Goal: Task Accomplishment & Management: Use online tool/utility

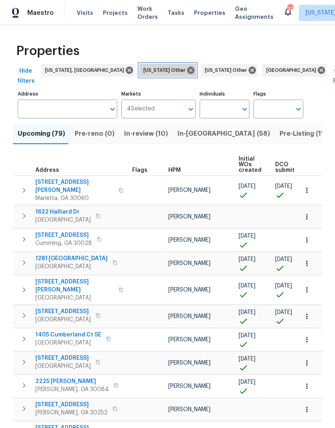
click at [187, 68] on icon at bounding box center [190, 70] width 7 height 7
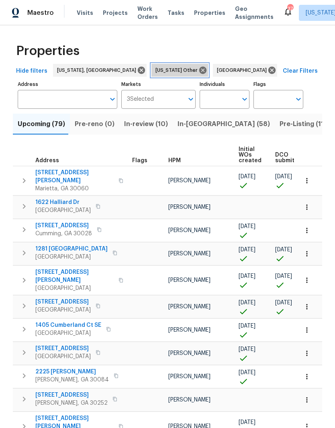
click at [199, 69] on icon at bounding box center [202, 70] width 7 height 7
click at [206, 69] on icon at bounding box center [210, 70] width 9 height 9
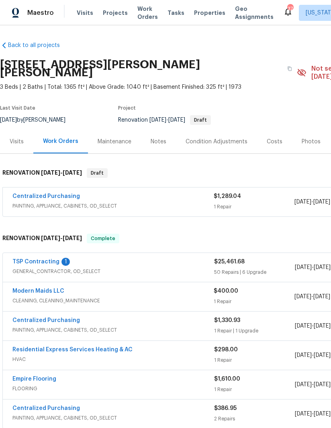
click at [58, 258] on div "TSP Contracting 1" at bounding box center [113, 263] width 202 height 10
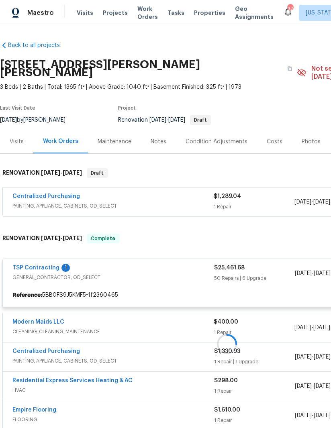
click at [45, 254] on div at bounding box center [227, 344] width 454 height 237
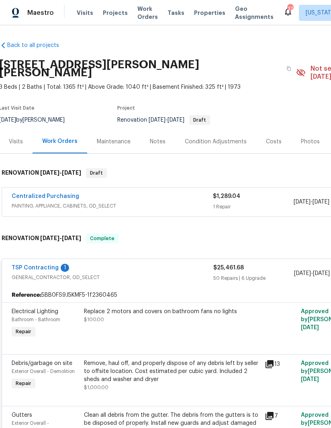
click at [39, 265] on link "TSP Contracting" at bounding box center [35, 268] width 47 height 6
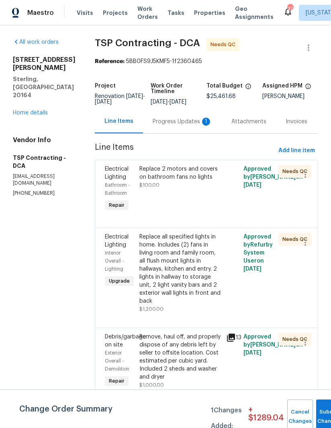
click at [165, 117] on div "Progress Updates 1" at bounding box center [182, 122] width 79 height 24
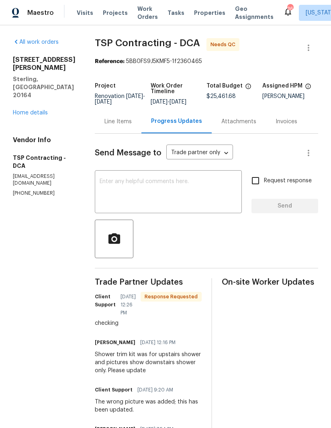
click at [120, 117] on div "Line Items" at bounding box center [118, 122] width 47 height 24
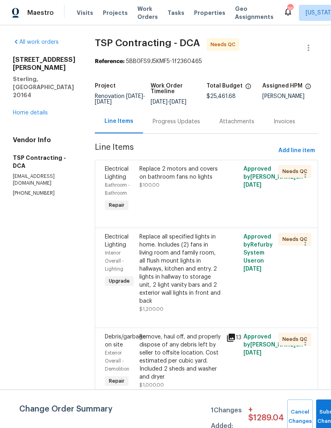
click at [178, 180] on div "Replace 2 motors and covers on bathroom fans no lights" at bounding box center [180, 173] width 82 height 16
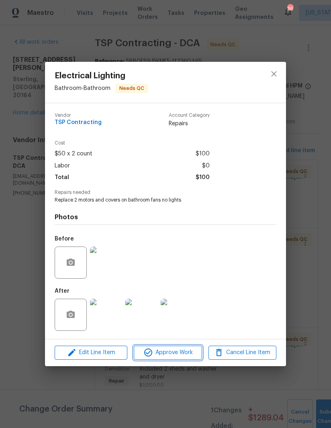
click at [164, 356] on span "Approve Work" at bounding box center [167, 353] width 63 height 10
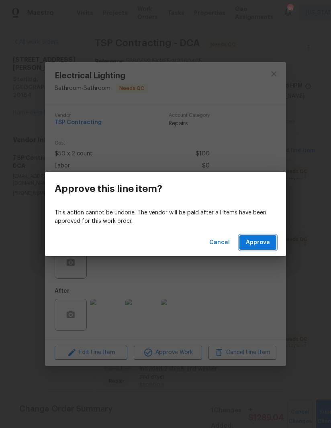
click at [262, 240] on span "Approve" at bounding box center [258, 243] width 24 height 10
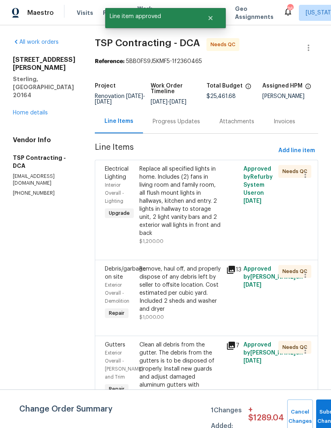
click at [184, 202] on div "Replace all specified lights in home. Includes (2) fans in living room and fami…" at bounding box center [180, 201] width 82 height 72
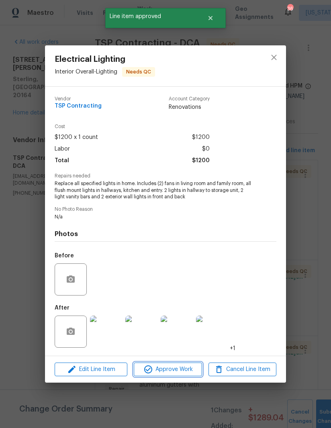
click at [168, 367] on span "Approve Work" at bounding box center [167, 370] width 63 height 10
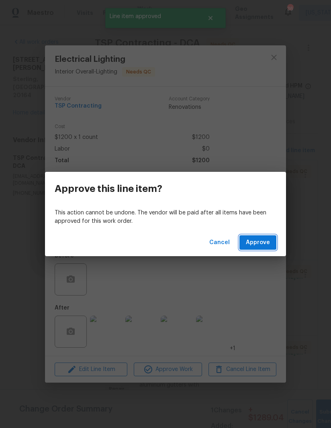
click at [266, 243] on span "Approve" at bounding box center [258, 243] width 24 height 10
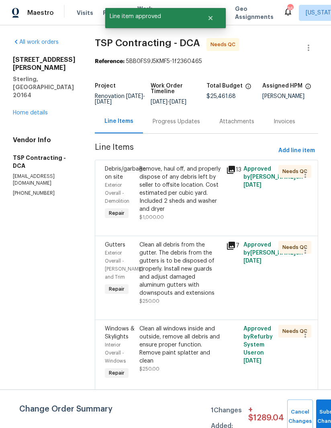
click at [229, 170] on icon at bounding box center [231, 170] width 10 height 10
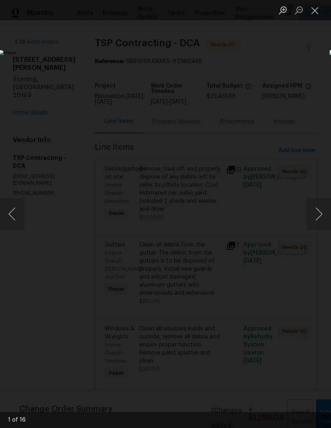
click at [320, 219] on button "Next image" at bounding box center [319, 214] width 24 height 32
click at [320, 12] on button "Close lightbox" at bounding box center [315, 10] width 16 height 14
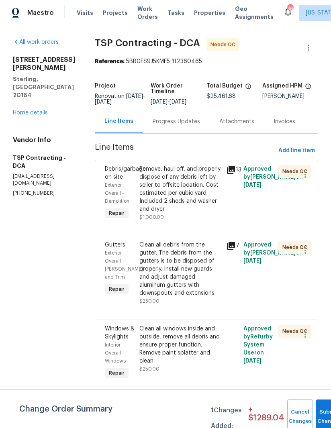
click at [169, 198] on div "Remove, haul off, and properly dispose of any debris left by seller to offsite …" at bounding box center [180, 189] width 82 height 48
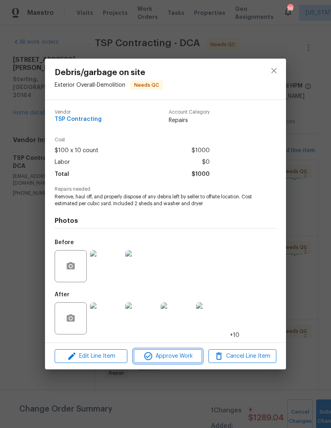
click at [171, 357] on span "Approve Work" at bounding box center [167, 357] width 63 height 10
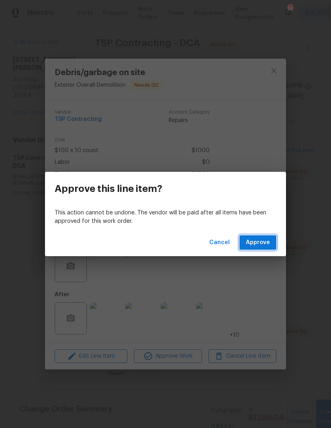
click at [261, 239] on span "Approve" at bounding box center [258, 243] width 24 height 10
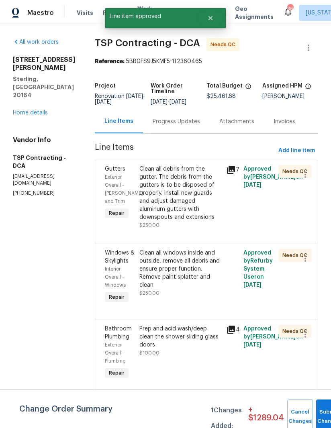
click at [170, 198] on div "Clean all debris from the gutter. The debris from the gutters is to be disposed…" at bounding box center [180, 193] width 82 height 56
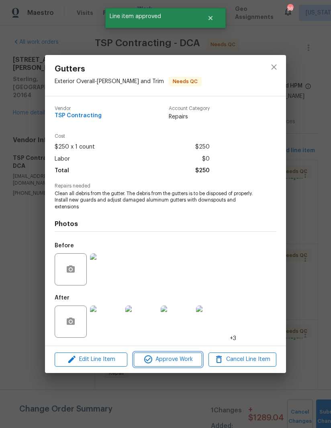
click at [185, 360] on span "Approve Work" at bounding box center [167, 360] width 63 height 10
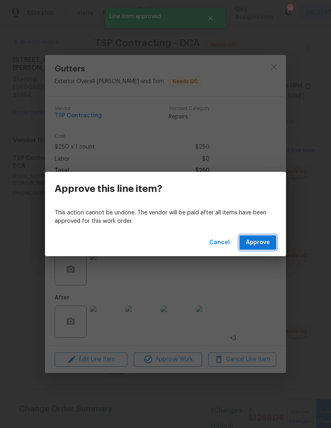
click at [262, 242] on span "Approve" at bounding box center [258, 243] width 24 height 10
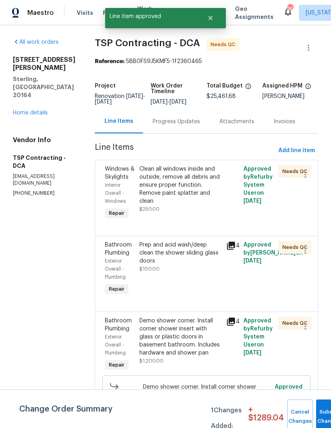
click at [168, 192] on div "Clean all windows inside and outside, remove all debris and ensure proper funct…" at bounding box center [180, 185] width 82 height 40
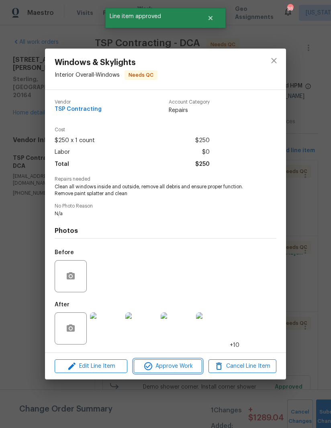
click at [173, 371] on span "Approve Work" at bounding box center [167, 367] width 63 height 10
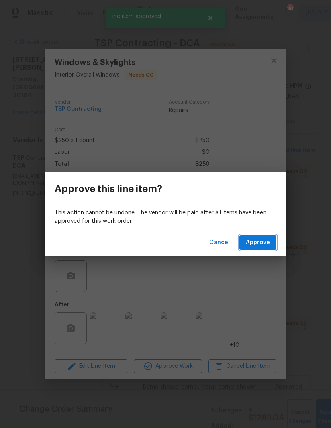
click at [261, 245] on span "Approve" at bounding box center [258, 243] width 24 height 10
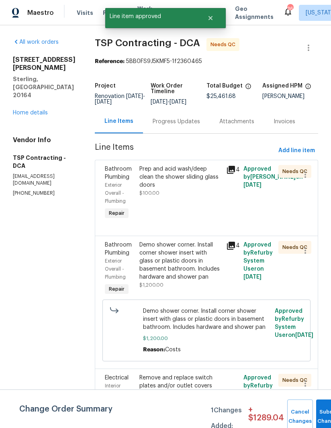
click at [173, 182] on div "Prep and acid wash/deep clean the shower sliding glass doors $100.00" at bounding box center [180, 181] width 82 height 32
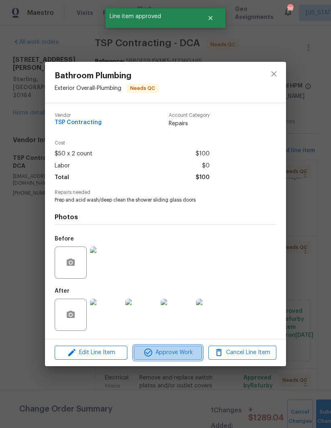
click at [172, 348] on button "Approve Work" at bounding box center [168, 353] width 68 height 14
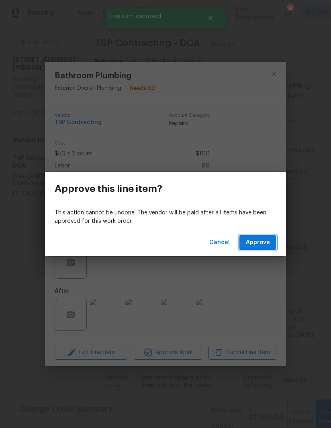
click at [261, 245] on span "Approve" at bounding box center [258, 243] width 24 height 10
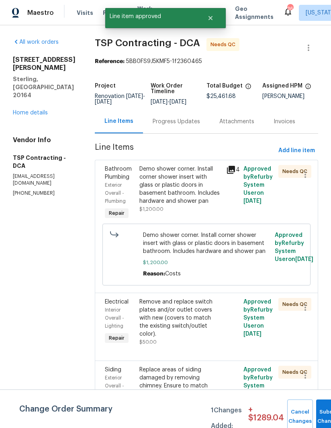
click at [160, 192] on div "Demo shower corner. Install corner shower insert with glass or plastic doors in…" at bounding box center [180, 185] width 82 height 40
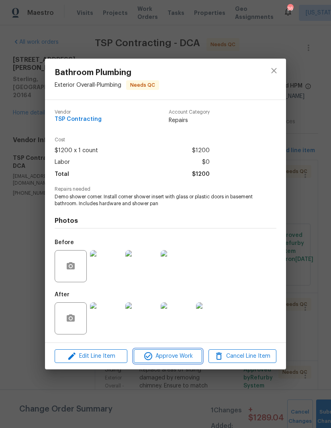
click at [170, 350] on button "Approve Work" at bounding box center [168, 357] width 68 height 14
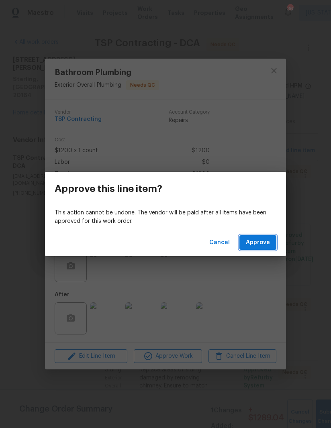
click at [256, 244] on span "Approve" at bounding box center [258, 243] width 24 height 10
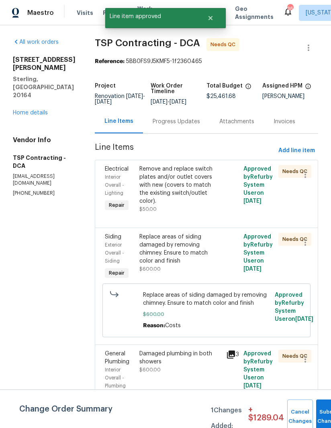
click at [166, 190] on div "Remove and replace switch plates and/or outlet covers with new (covers to match…" at bounding box center [180, 185] width 82 height 40
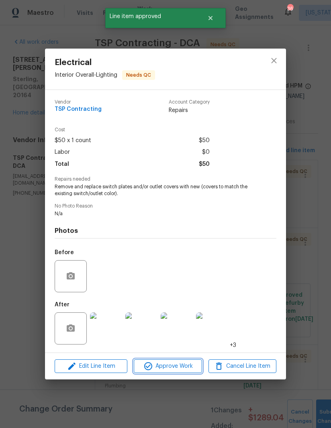
click at [169, 371] on span "Approve Work" at bounding box center [167, 367] width 63 height 10
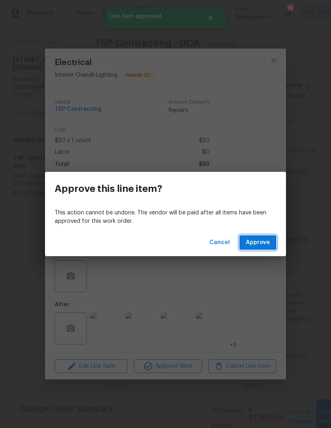
click at [261, 245] on span "Approve" at bounding box center [258, 243] width 24 height 10
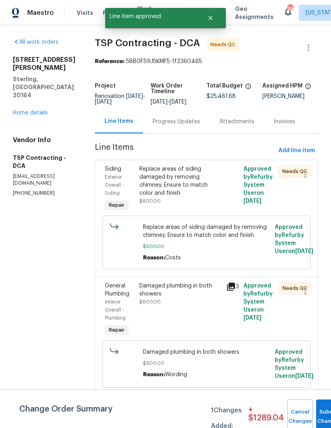
click at [173, 182] on div "Replace areas of siding damaged by removing chimney. Ensure to match color and …" at bounding box center [180, 181] width 82 height 32
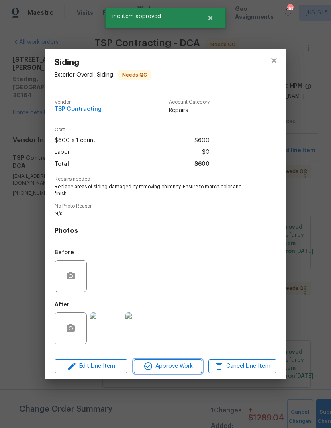
click at [168, 369] on span "Approve Work" at bounding box center [167, 367] width 63 height 10
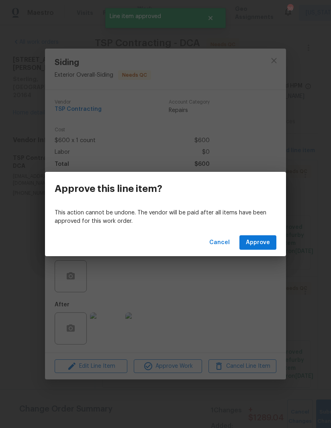
click at [270, 237] on button "Approve" at bounding box center [257, 242] width 37 height 15
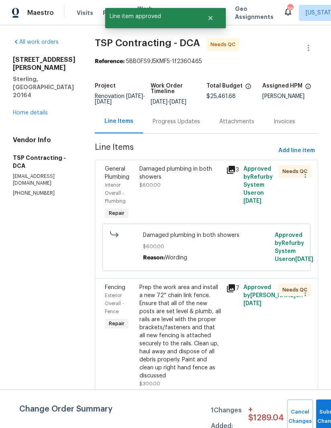
click at [169, 183] on div "Damaged plumbing in both showers $600.00" at bounding box center [180, 177] width 82 height 24
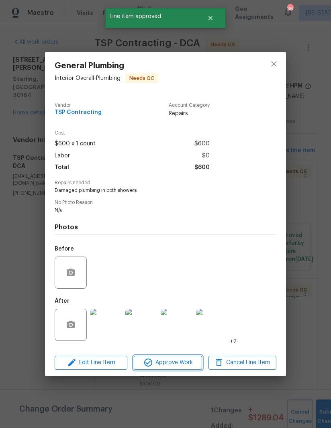
click at [178, 366] on span "Approve Work" at bounding box center [167, 363] width 63 height 10
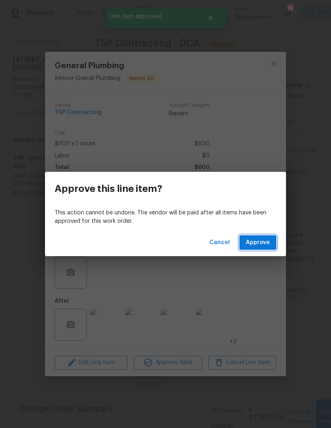
click at [261, 237] on button "Approve" at bounding box center [257, 242] width 37 height 15
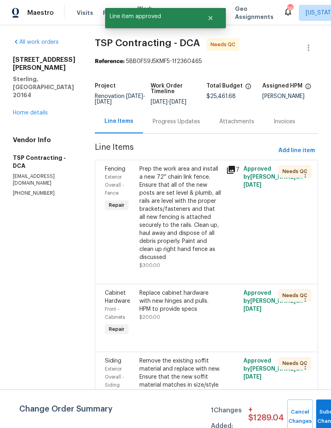
click at [170, 223] on div "Prep the work area and install a new 72'' chain link fence. Ensure that all of …" at bounding box center [180, 213] width 82 height 96
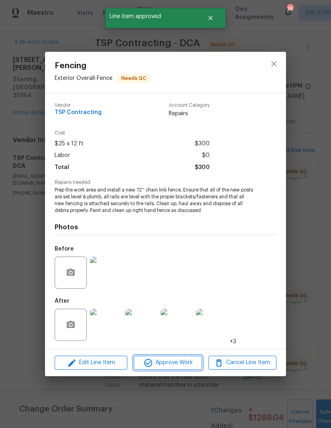
click at [178, 360] on span "Approve Work" at bounding box center [167, 363] width 63 height 10
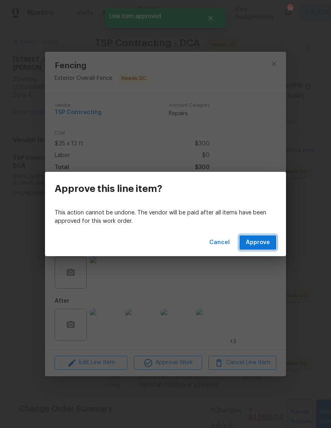
click at [262, 247] on span "Approve" at bounding box center [258, 243] width 24 height 10
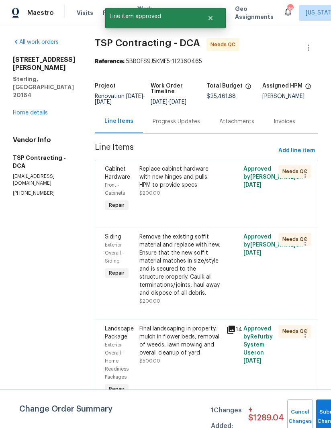
click at [165, 192] on div "Replace cabinet hardware with new hinges and pulls. HPM to provide specs $200.00" at bounding box center [180, 181] width 82 height 32
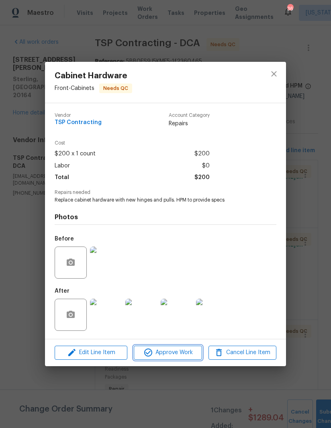
click at [170, 354] on span "Approve Work" at bounding box center [167, 353] width 63 height 10
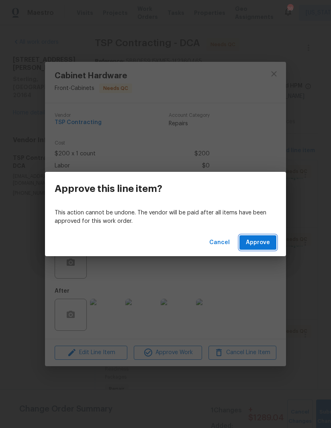
click at [260, 241] on span "Approve" at bounding box center [258, 243] width 24 height 10
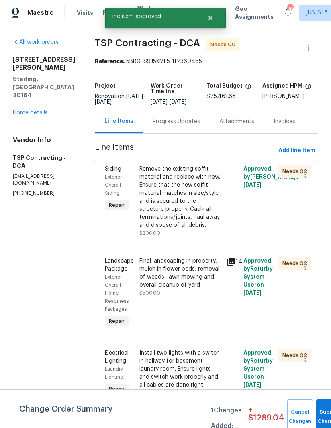
click at [167, 209] on div "Remove the existing soffit material and replace with new. Ensure that the new s…" at bounding box center [180, 197] width 82 height 64
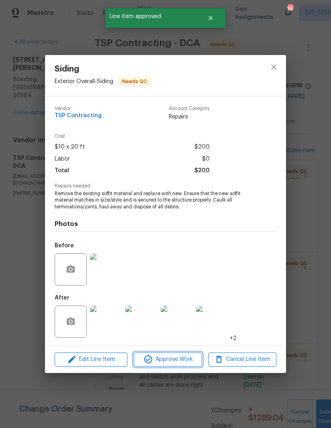
click at [173, 363] on span "Approve Work" at bounding box center [167, 360] width 63 height 10
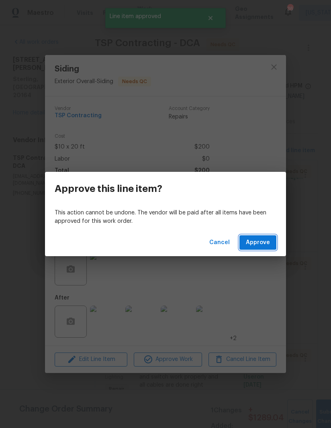
click at [259, 241] on span "Approve" at bounding box center [258, 243] width 24 height 10
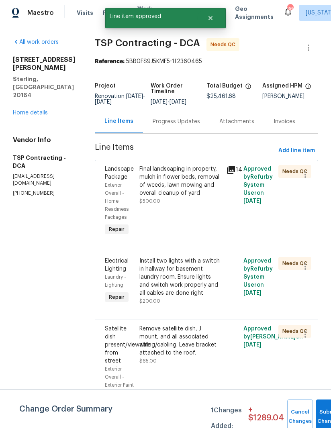
click at [155, 188] on div "Final landscaping in property, mulch in flower beds, removal of weeds, lawn mow…" at bounding box center [180, 181] width 82 height 32
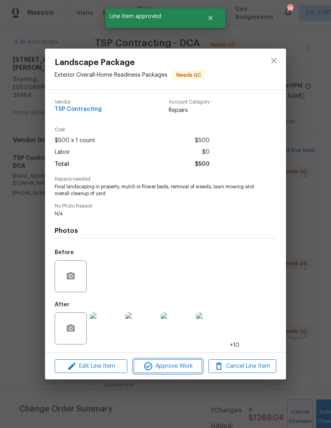
click at [175, 370] on span "Approve Work" at bounding box center [167, 367] width 63 height 10
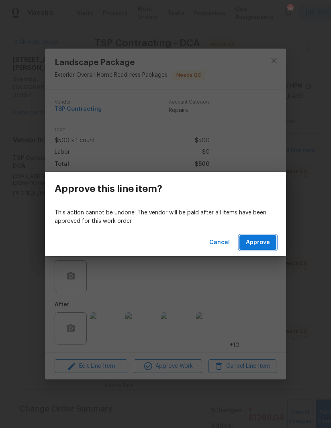
click at [254, 245] on span "Approve" at bounding box center [258, 243] width 24 height 10
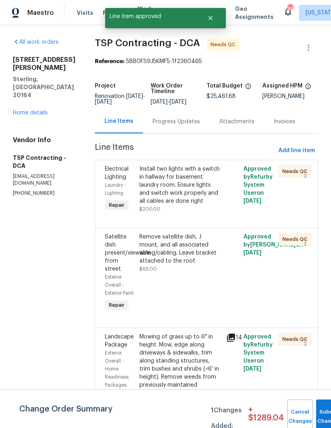
click at [174, 190] on div "Install two lights with a switch in hallway for basement laundry room. Ensure l…" at bounding box center [180, 185] width 82 height 40
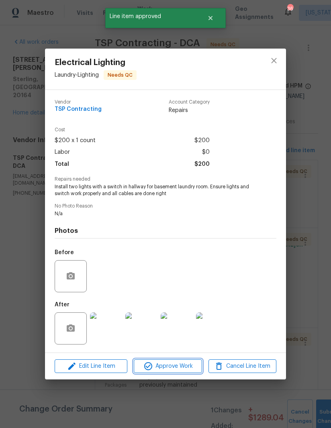
click at [176, 368] on span "Approve Work" at bounding box center [167, 367] width 63 height 10
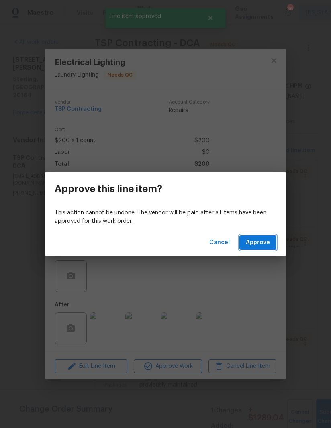
click at [261, 243] on span "Approve" at bounding box center [258, 243] width 24 height 10
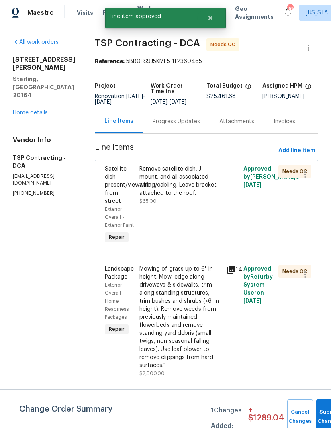
click at [160, 193] on div "Remove satellite dish, J mount, and all associated wiring/cabling. Leave bracke…" at bounding box center [180, 181] width 82 height 32
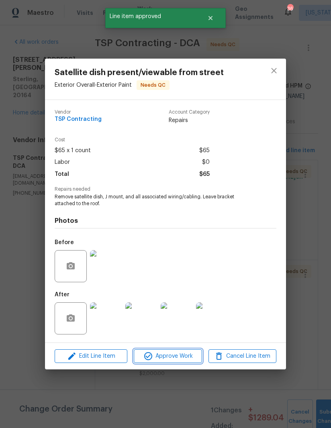
click at [176, 358] on span "Approve Work" at bounding box center [167, 357] width 63 height 10
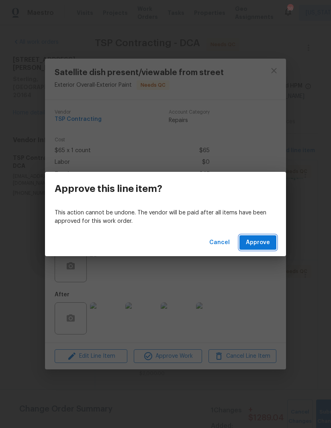
click at [248, 247] on button "Approve" at bounding box center [257, 242] width 37 height 15
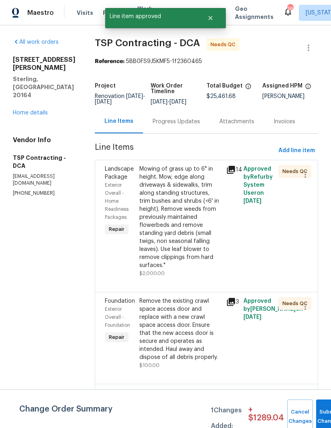
click at [173, 225] on div "Mowing of grass up to 6" in height. Mow, edge along driveways & sidewalks, trim…" at bounding box center [180, 217] width 82 height 104
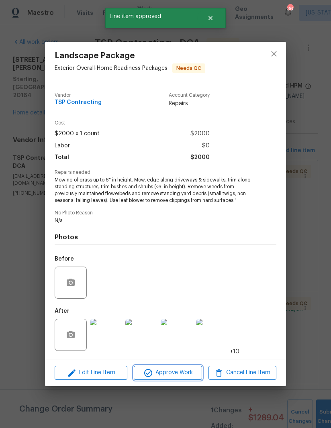
click at [176, 374] on span "Approve Work" at bounding box center [167, 373] width 63 height 10
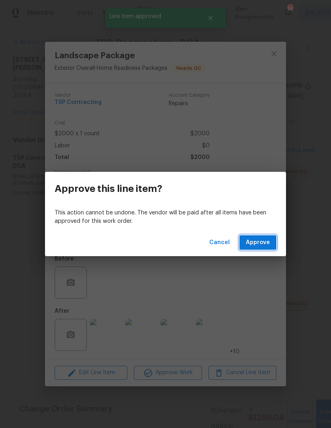
click at [258, 245] on span "Approve" at bounding box center [258, 243] width 24 height 10
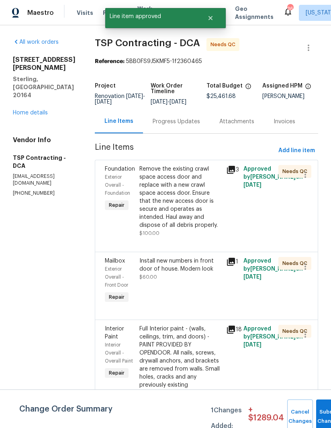
click at [169, 199] on div "Remove the existing crawl space access door and replace with a new crawl space …" at bounding box center [180, 197] width 82 height 64
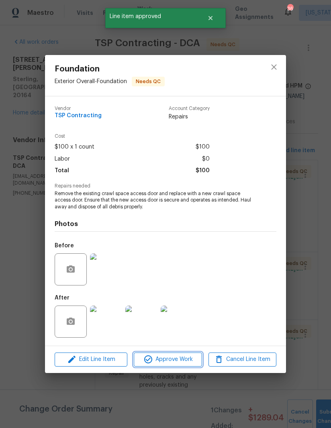
click at [173, 364] on span "Approve Work" at bounding box center [167, 360] width 63 height 10
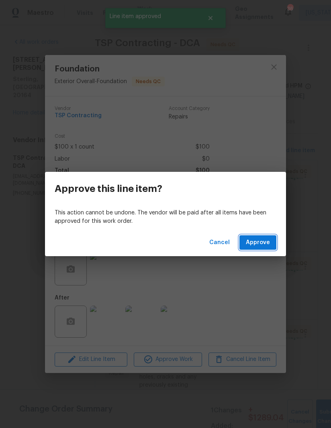
click at [264, 246] on span "Approve" at bounding box center [258, 243] width 24 height 10
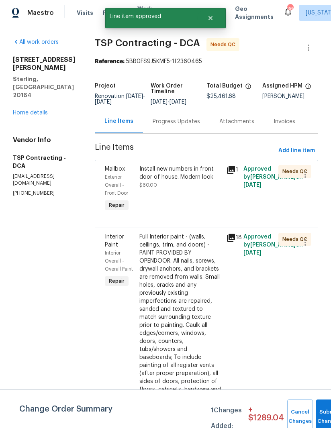
click at [174, 187] on div "Install new numbers in front door of house. Modern look $60.00" at bounding box center [180, 177] width 82 height 24
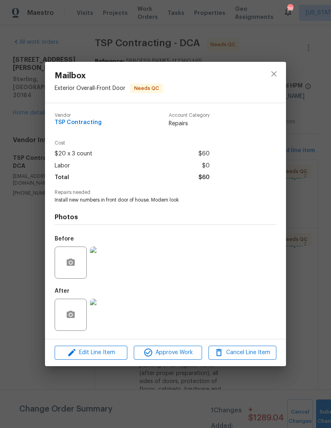
click at [173, 352] on span "Approve Work" at bounding box center [167, 353] width 63 height 10
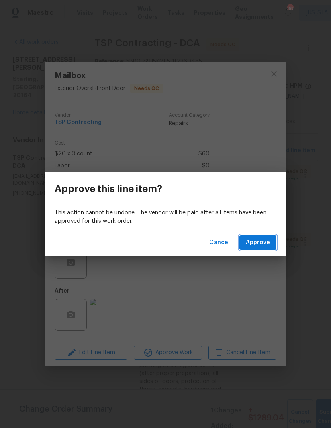
click at [260, 244] on span "Approve" at bounding box center [258, 243] width 24 height 10
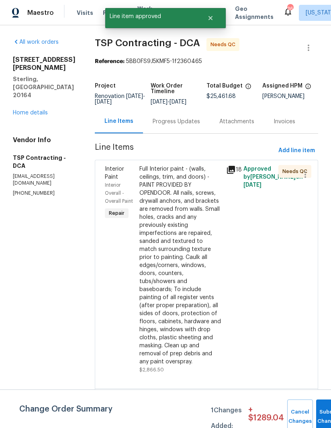
click at [173, 211] on div "Full Interior paint - (walls, ceilings, trim, and doors) - PAINT PROVIDED BY OP…" at bounding box center [180, 265] width 82 height 201
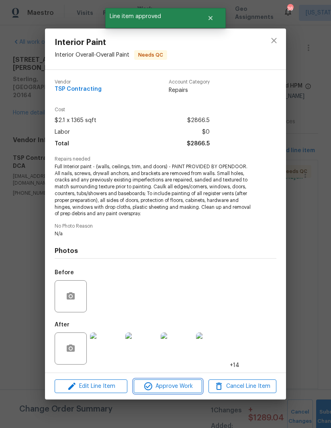
click at [166, 384] on span "Approve Work" at bounding box center [167, 387] width 63 height 10
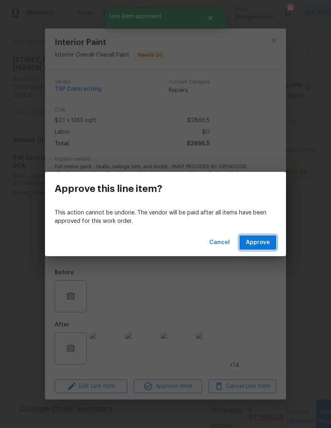
click at [261, 236] on button "Approve" at bounding box center [257, 242] width 37 height 15
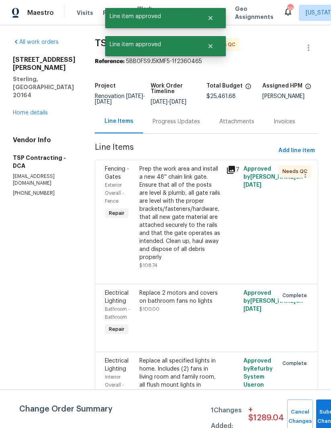
click at [179, 209] on div "Prep the work area and install a new 48'' chain link gate. Ensure that all of t…" at bounding box center [180, 213] width 82 height 96
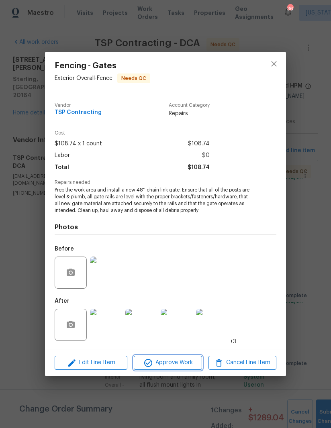
click at [170, 363] on span "Approve Work" at bounding box center [167, 363] width 63 height 10
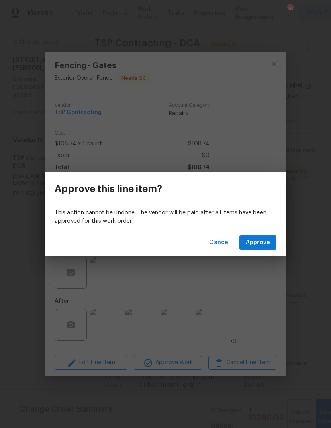
click at [258, 243] on span "Approve" at bounding box center [258, 243] width 24 height 10
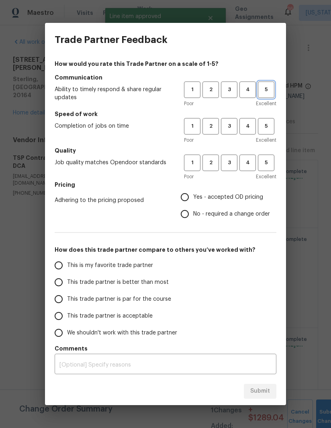
click at [261, 93] on span "5" at bounding box center [266, 89] width 15 height 9
click at [250, 125] on span "4" at bounding box center [247, 126] width 15 height 9
click at [249, 159] on span "4" at bounding box center [247, 162] width 15 height 9
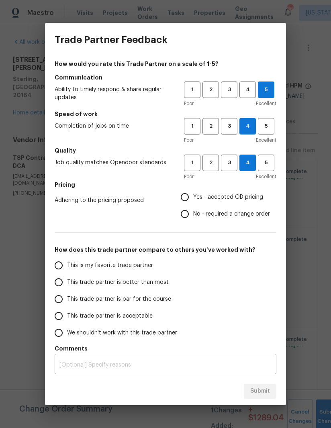
click at [181, 201] on input "Yes - accepted OD pricing" at bounding box center [184, 197] width 17 height 17
radio input "true"
click at [63, 281] on input "This trade partner is better than most" at bounding box center [58, 282] width 17 height 17
click at [257, 394] on span "Submit" at bounding box center [260, 392] width 20 height 10
radio input "true"
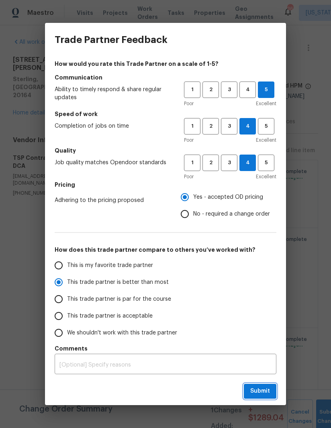
radio input "false"
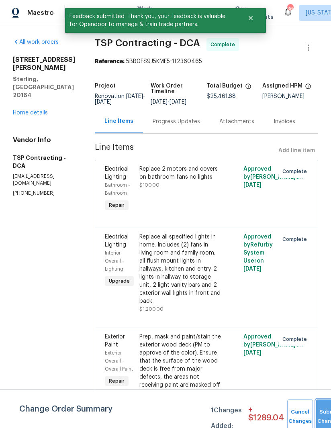
click at [322, 409] on button "Submit Changes" at bounding box center [329, 417] width 26 height 35
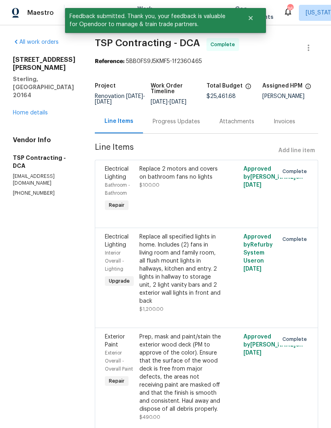
click at [40, 110] on link "Home details" at bounding box center [30, 113] width 35 height 6
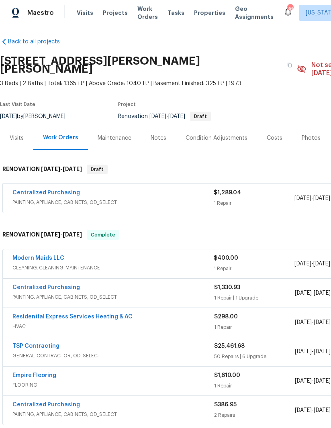
scroll to position [4, 0]
